Goal: Task Accomplishment & Management: Complete application form

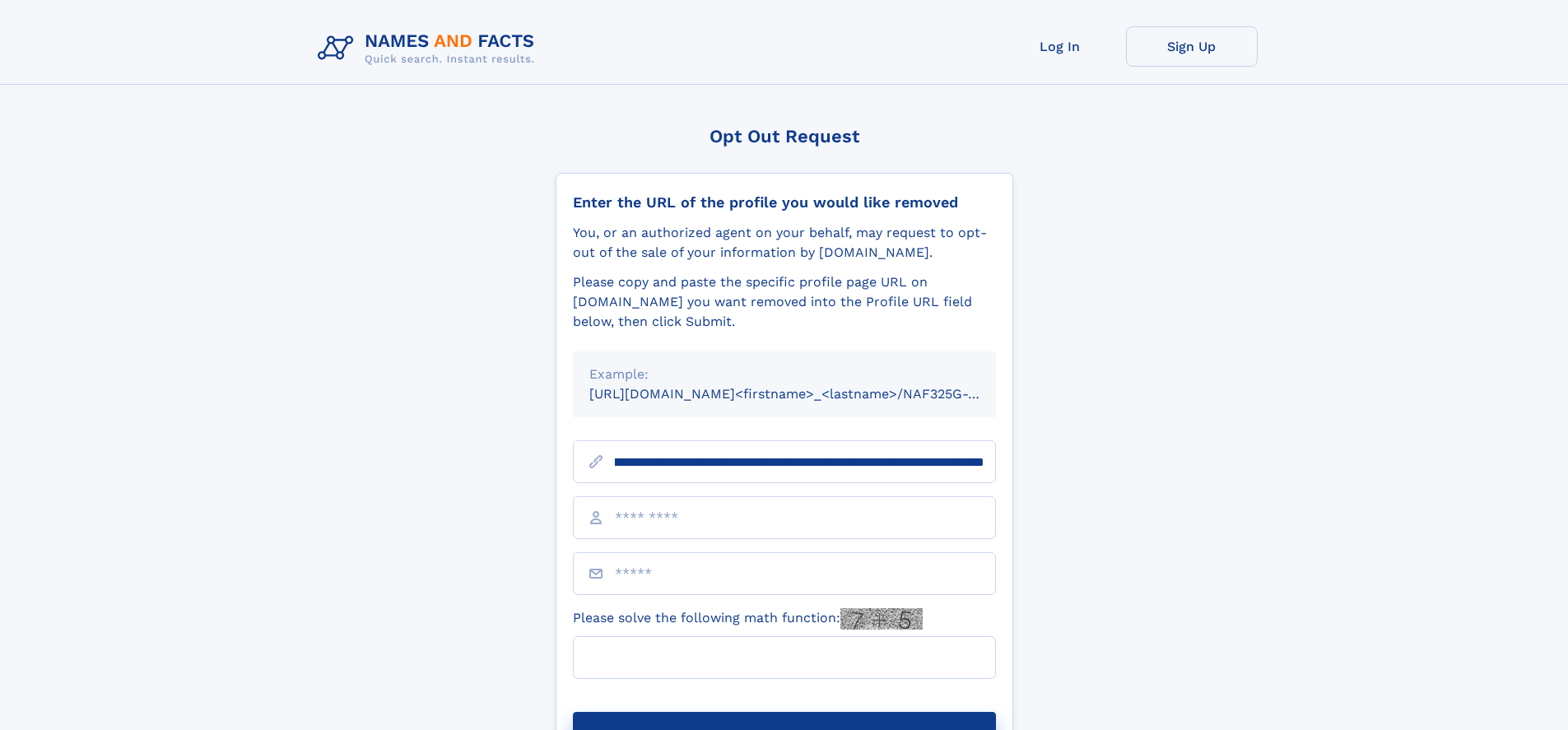
scroll to position [0, 209]
type input "**********"
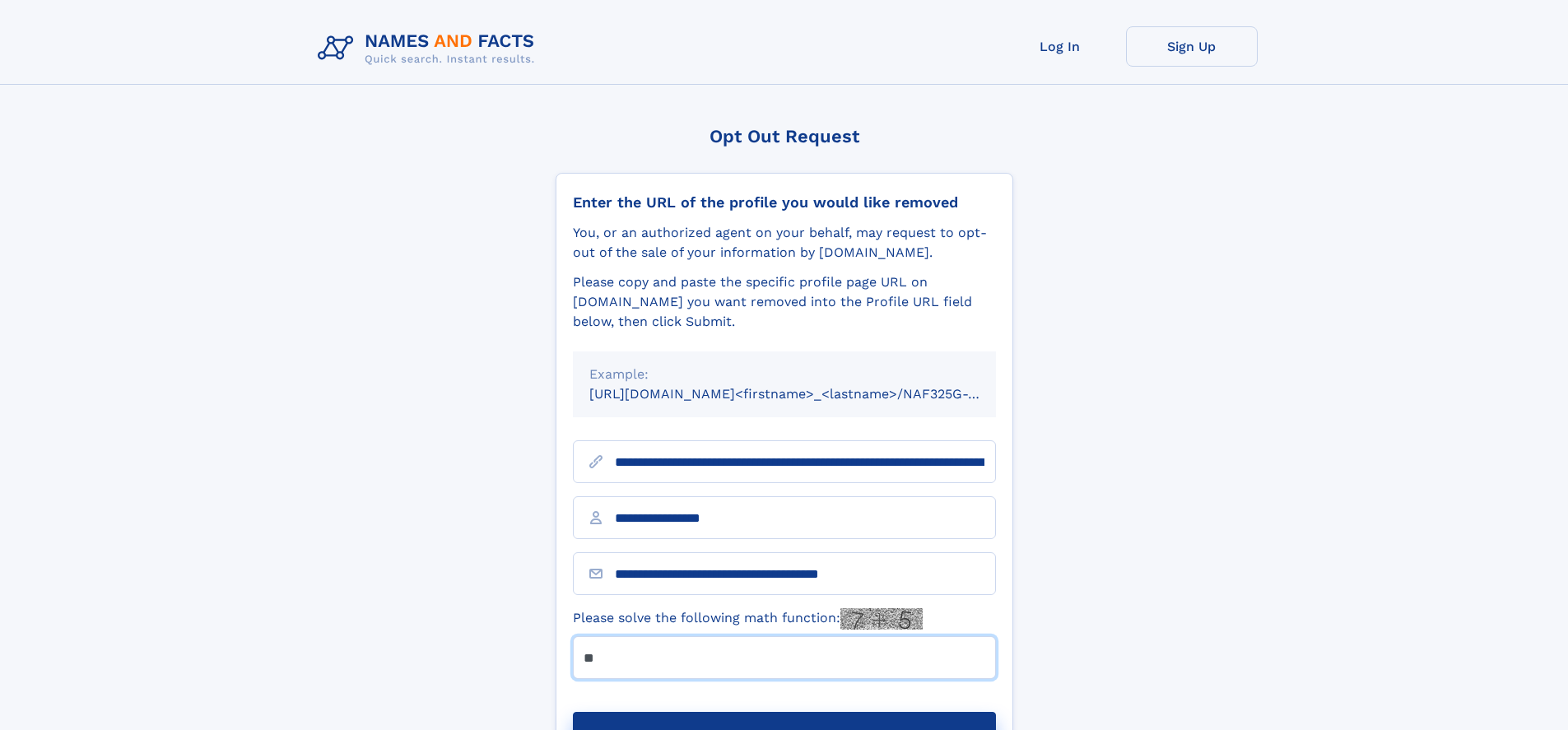
type input "**"
click at [784, 711] on button "Submit Opt Out Request" at bounding box center [784, 738] width 423 height 52
